Goal: Find specific page/section: Find specific page/section

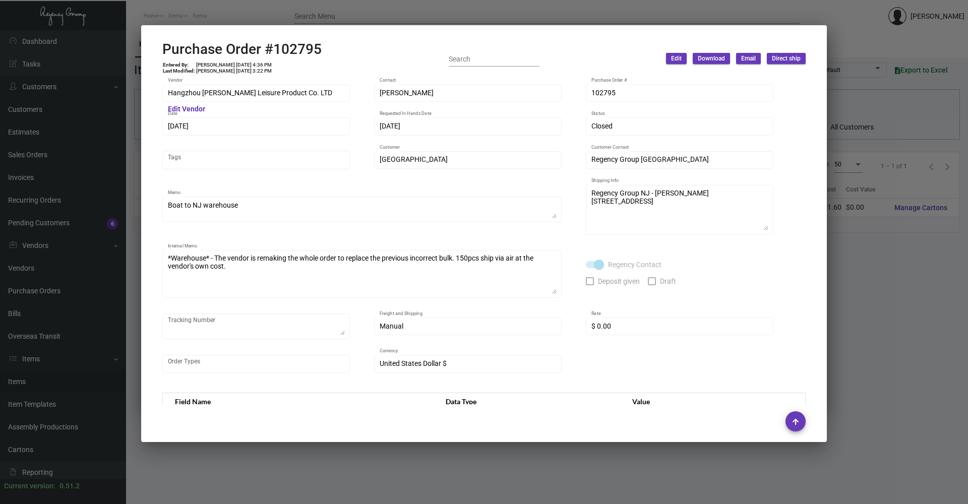
scroll to position [14, 0]
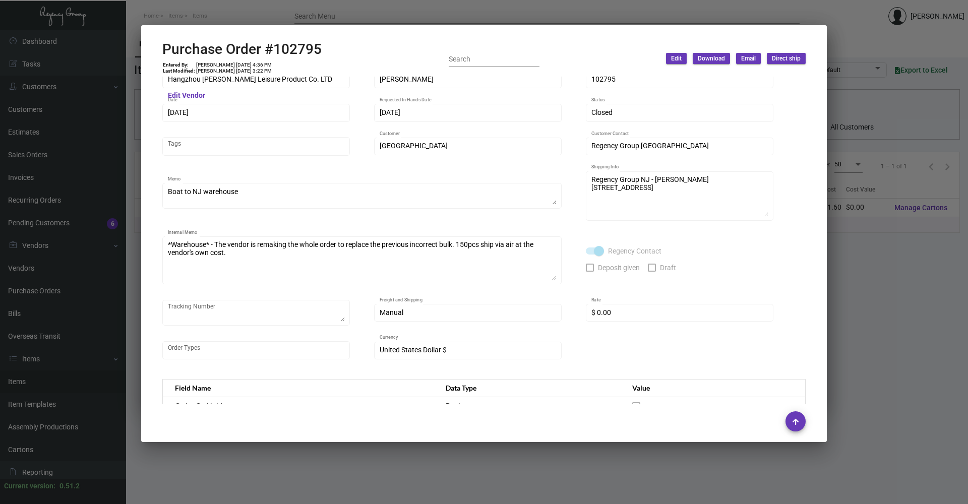
click at [400, 465] on div at bounding box center [484, 252] width 968 height 504
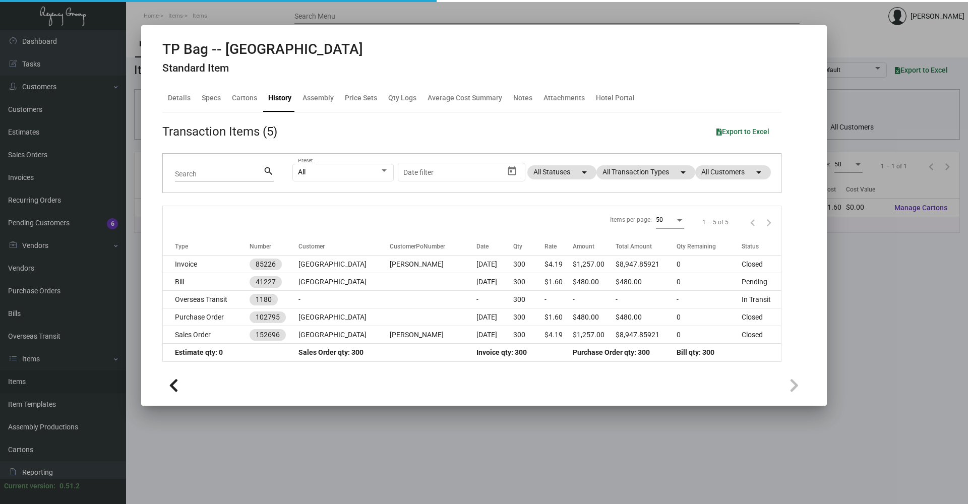
click at [400, 465] on div at bounding box center [484, 252] width 968 height 504
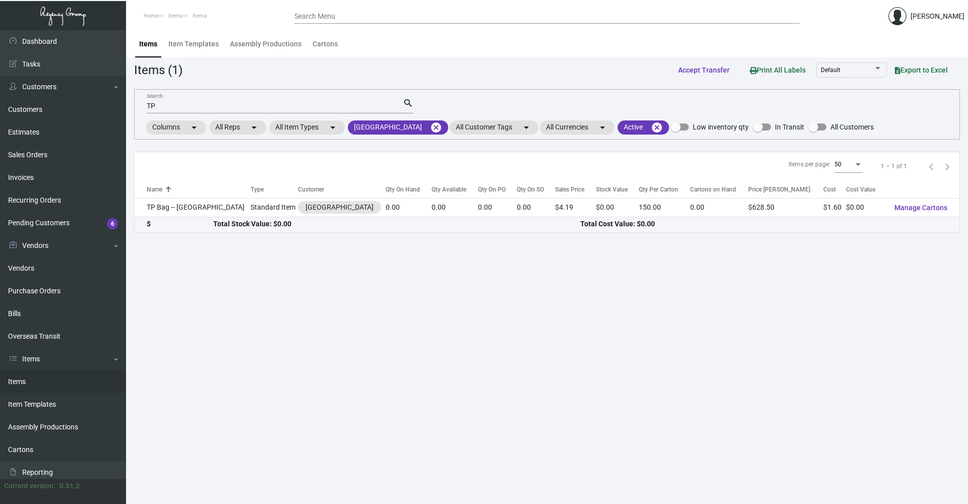
click at [258, 113] on mat-form-field "TP Search search" at bounding box center [280, 105] width 267 height 31
click at [257, 106] on input "TP" at bounding box center [275, 106] width 256 height 8
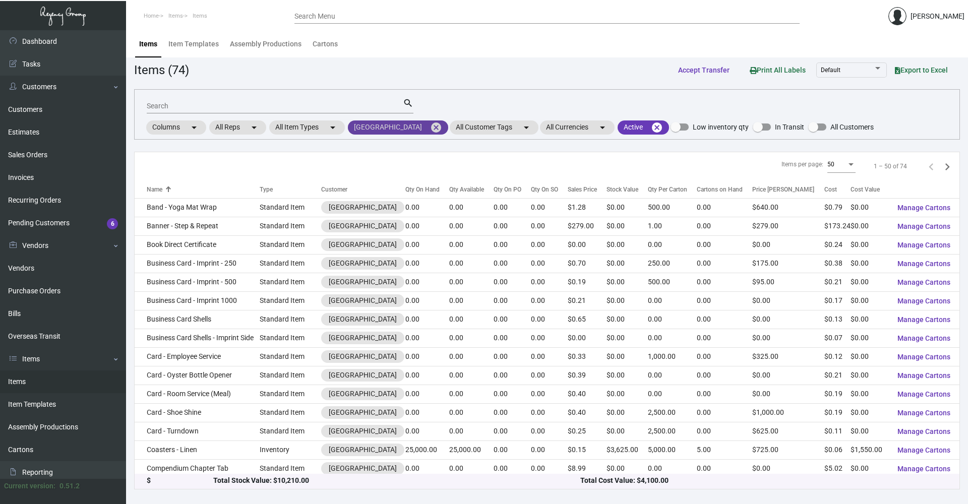
click at [430, 122] on mat-icon "cancel" at bounding box center [436, 127] width 12 height 12
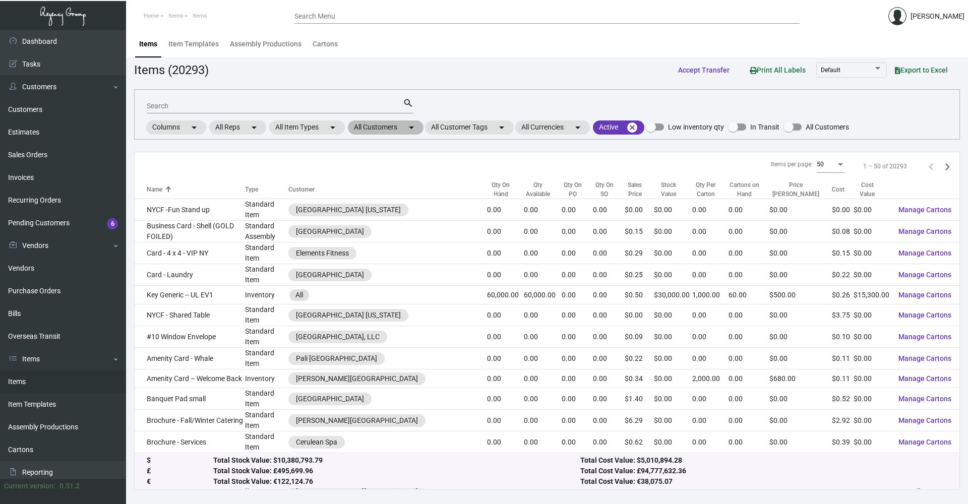
click at [391, 130] on mat-chip "All Customers arrow_drop_down" at bounding box center [386, 127] width 76 height 14
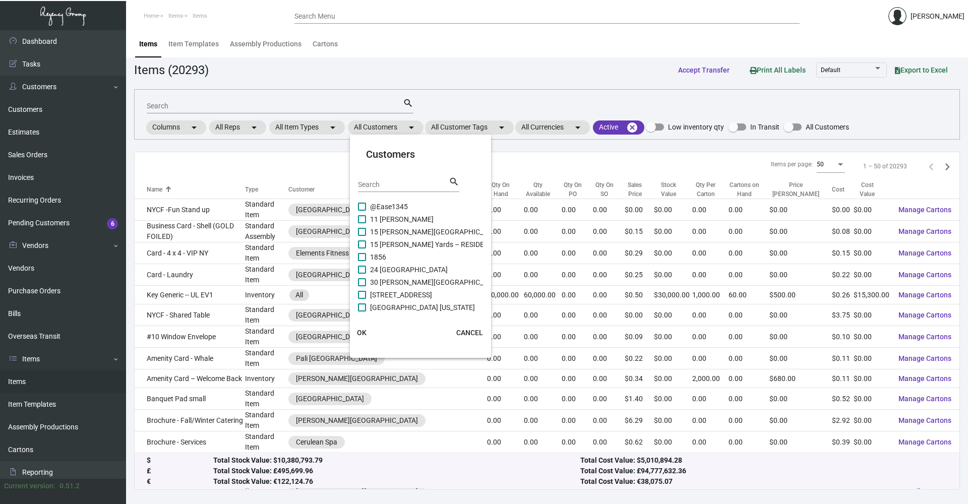
click at [388, 187] on input "Search" at bounding box center [403, 185] width 91 height 8
click at [384, 186] on input "Search" at bounding box center [403, 185] width 91 height 8
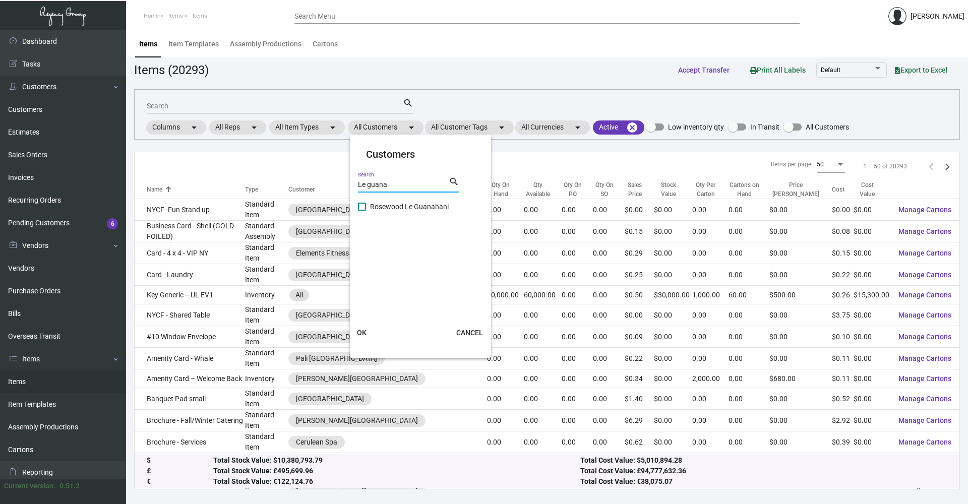
type input "Le guana"
click at [389, 210] on span "Rosewood Le Guanahani" at bounding box center [409, 207] width 79 height 12
click at [362, 211] on input "Rosewood Le Guanahani" at bounding box center [361, 211] width 1 height 1
checkbox input "true"
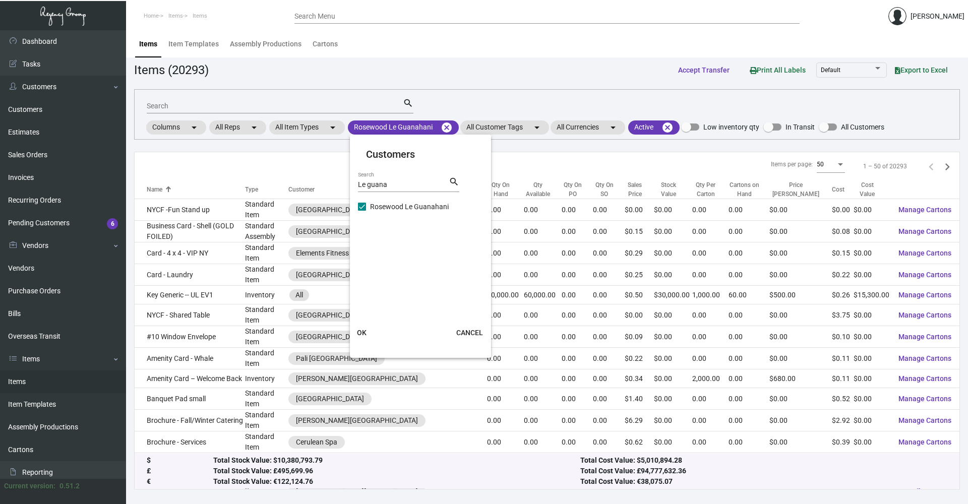
click at [368, 336] on button "OK" at bounding box center [362, 333] width 32 height 18
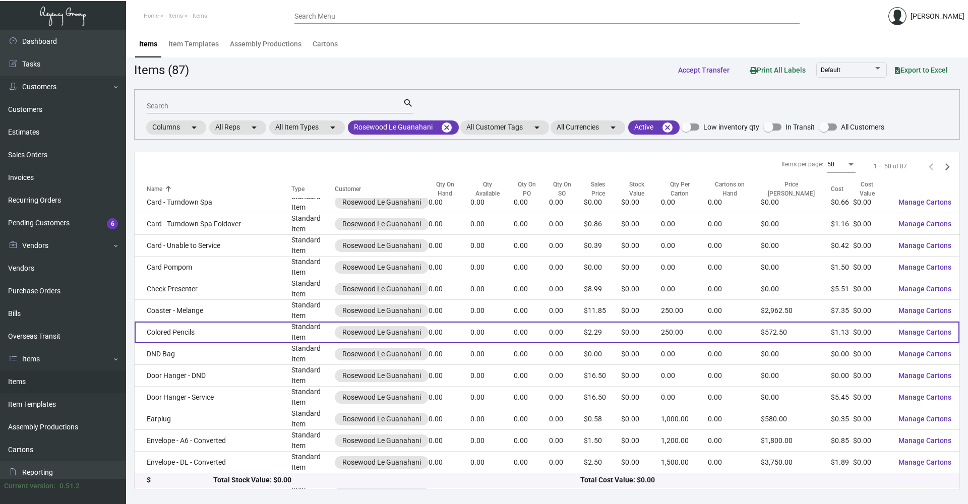
scroll to position [794, 0]
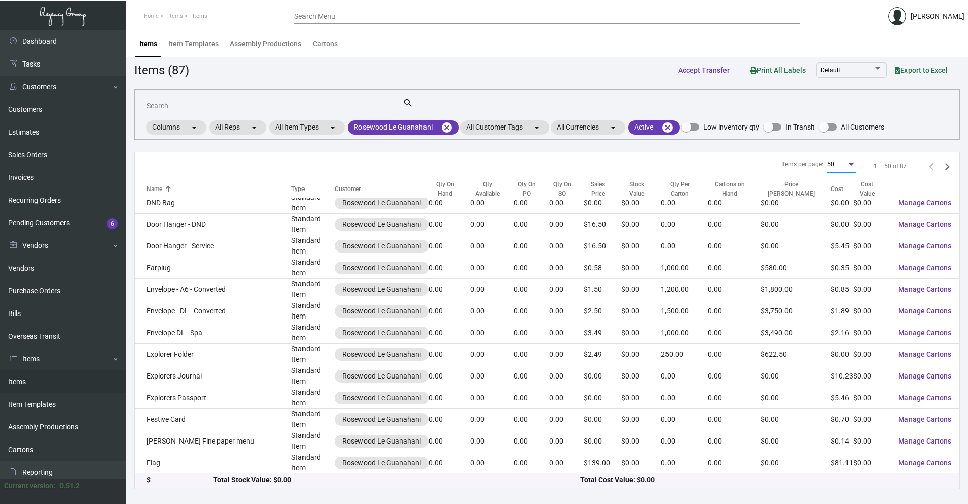
click at [836, 166] on div "50" at bounding box center [836, 164] width 19 height 7
click at [823, 193] on div at bounding box center [484, 252] width 968 height 504
click at [831, 187] on div "Cost" at bounding box center [837, 189] width 13 height 9
click at [830, 169] on div "50" at bounding box center [841, 164] width 28 height 18
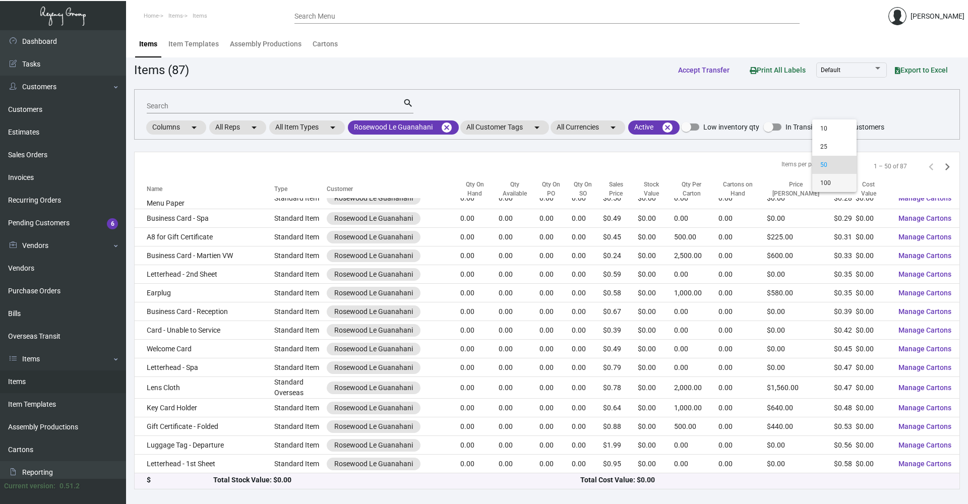
click at [830, 184] on span "100" at bounding box center [834, 183] width 28 height 18
